Goal: Task Accomplishment & Management: Use online tool/utility

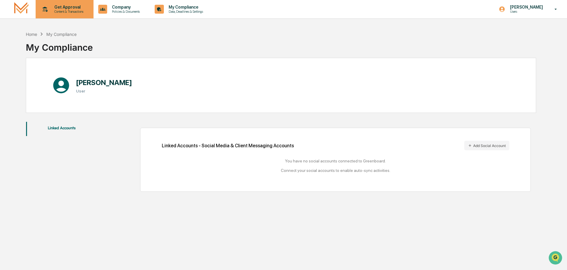
click at [71, 9] on p "Get Approval" at bounding box center [68, 7] width 37 height 5
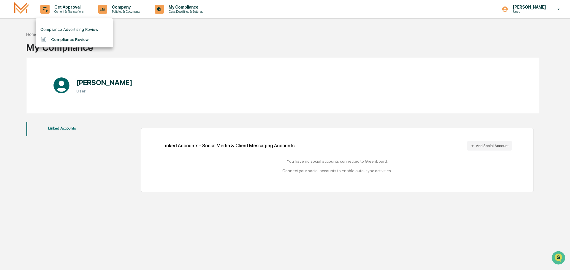
click at [76, 41] on li "Compliance Review" at bounding box center [74, 39] width 77 height 11
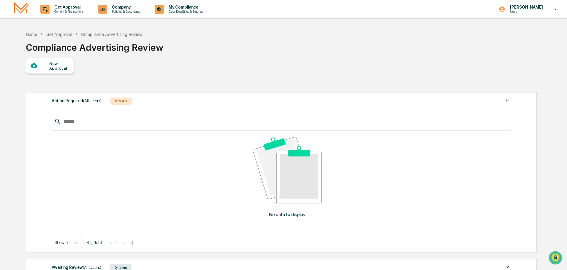
click at [48, 65] on div at bounding box center [40, 65] width 19 height 7
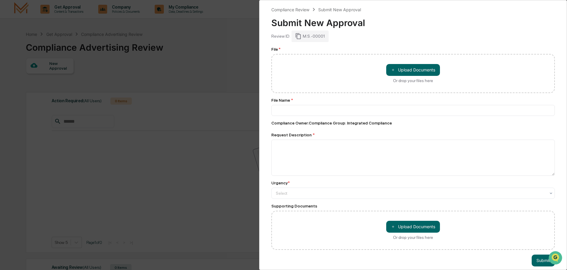
click at [214, 228] on div "Compliance Review Submit New Approval Submit New Approval Review ID: M.S.-00001…" at bounding box center [283, 135] width 567 height 270
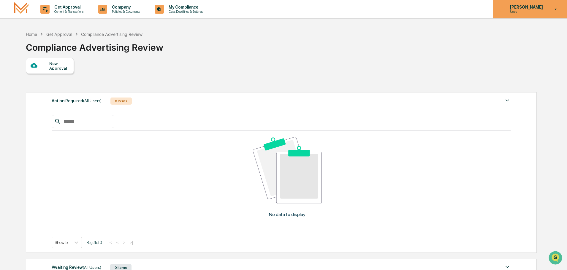
click at [541, 4] on div "[PERSON_NAME] Users" at bounding box center [530, 9] width 74 height 18
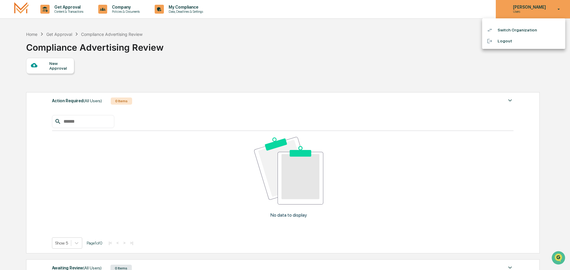
click at [541, 4] on div at bounding box center [285, 135] width 570 height 270
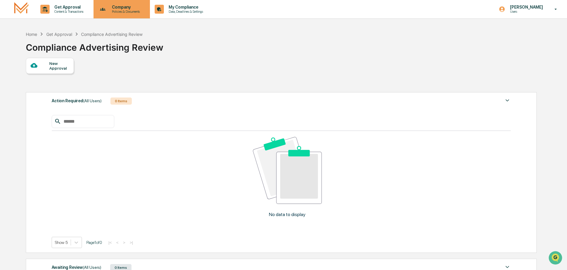
click at [115, 8] on p "Company" at bounding box center [125, 7] width 36 height 5
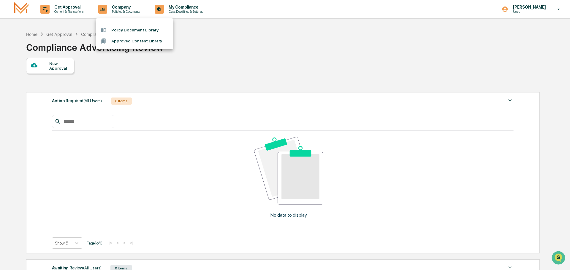
click at [74, 12] on div at bounding box center [285, 135] width 570 height 270
click at [24, 12] on img at bounding box center [21, 9] width 14 height 14
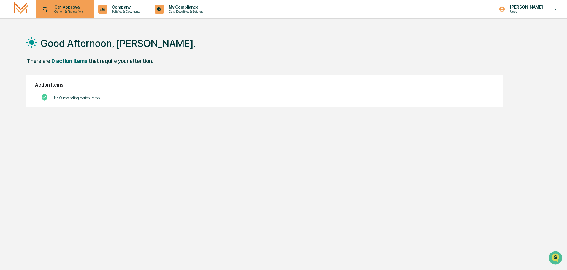
click at [68, 12] on p "Content & Transactions" at bounding box center [68, 11] width 37 height 4
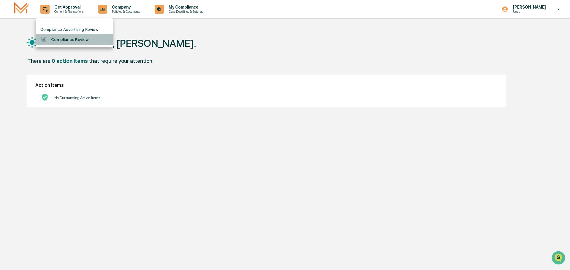
click at [56, 39] on li "Compliance Review" at bounding box center [74, 39] width 77 height 11
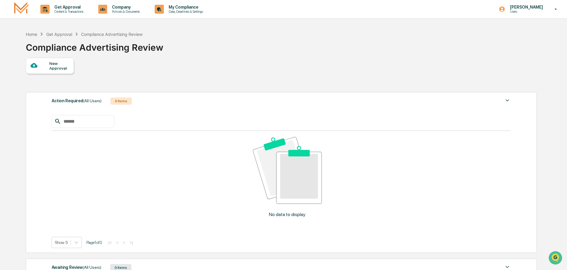
click at [256, 64] on div "New Approval" at bounding box center [281, 66] width 510 height 16
click at [136, 17] on div "Company Policies & Documents" at bounding box center [121, 9] width 51 height 18
click at [61, 9] on div at bounding box center [285, 135] width 570 height 270
click at [58, 10] on p "Content & Transactions" at bounding box center [68, 11] width 37 height 4
click at [82, 44] on li "Compliance Review" at bounding box center [74, 39] width 77 height 11
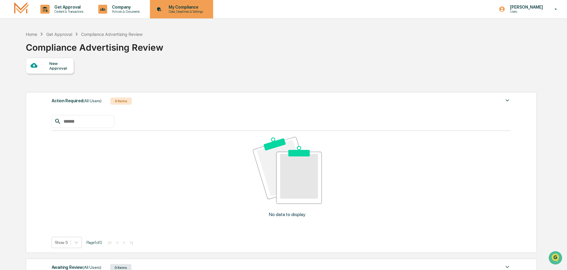
click at [201, 14] on div "My Compliance Data, Deadlines & Settings" at bounding box center [180, 9] width 57 height 18
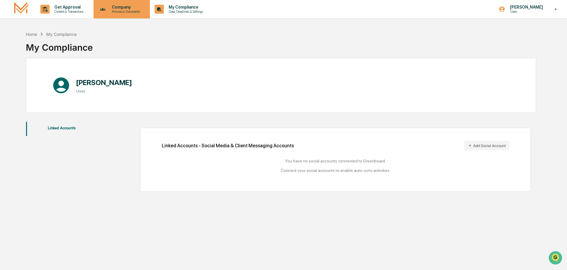
click at [125, 10] on p "Policies & Documents" at bounding box center [125, 11] width 36 height 4
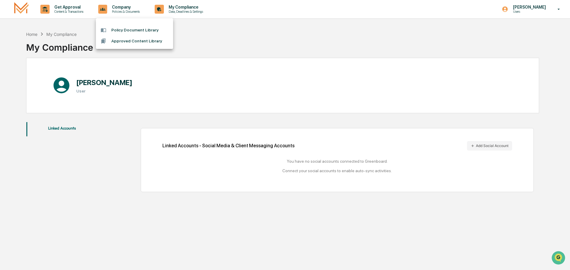
click at [71, 207] on div at bounding box center [285, 135] width 570 height 270
